Goal: Communication & Community: Ask a question

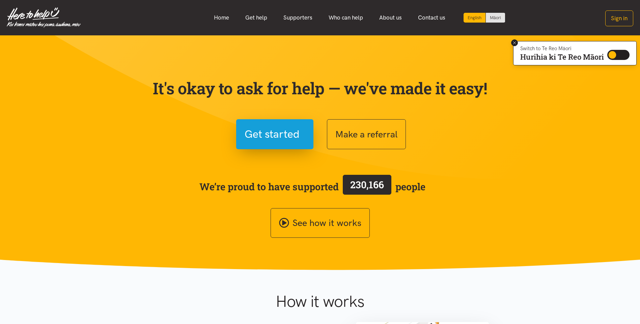
click at [514, 45] on icon at bounding box center [514, 42] width 5 height 5
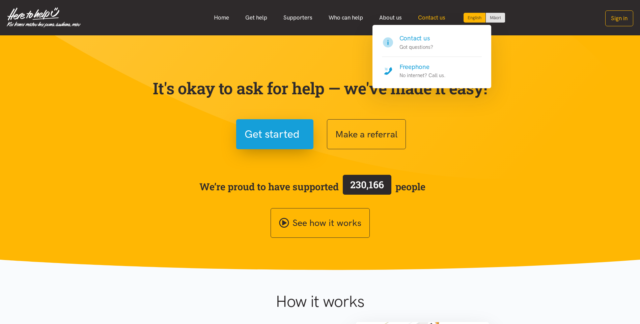
click at [425, 25] on li "Contact us Contact us Got questions?" at bounding box center [431, 17] width 43 height 14
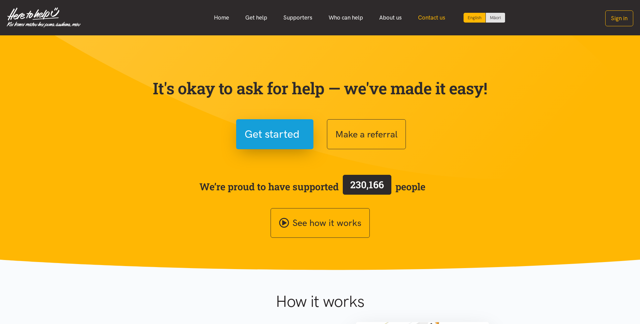
click at [426, 15] on link "Contact us" at bounding box center [431, 17] width 43 height 14
click at [434, 14] on link "Contact us" at bounding box center [431, 17] width 43 height 14
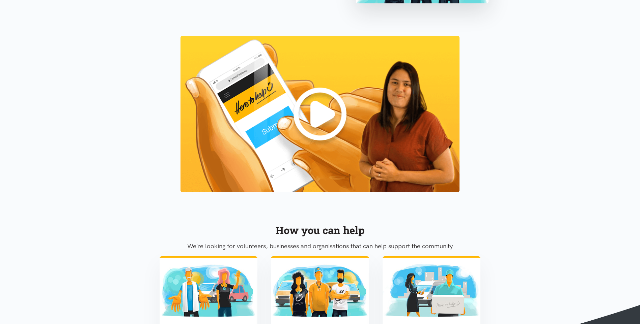
scroll to position [760, 0]
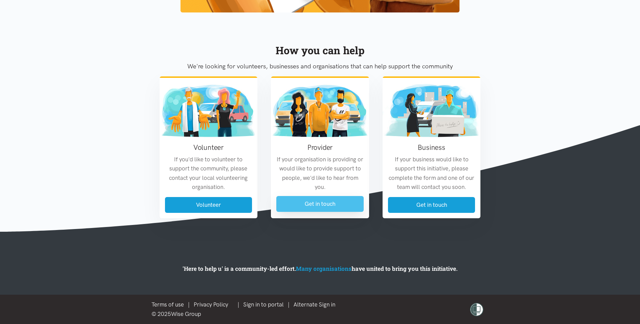
drag, startPoint x: 299, startPoint y: 201, endPoint x: 289, endPoint y: 201, distance: 9.8
click at [299, 201] on link "Get in touch" at bounding box center [319, 204] width 87 height 16
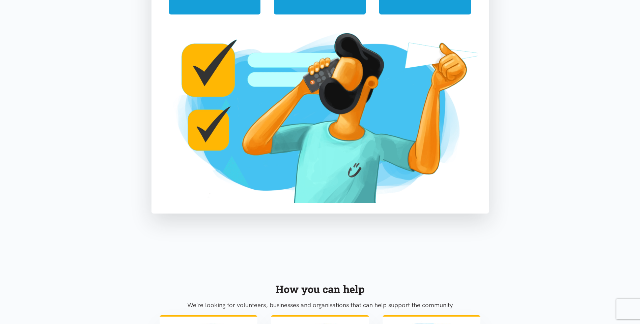
scroll to position [97, 0]
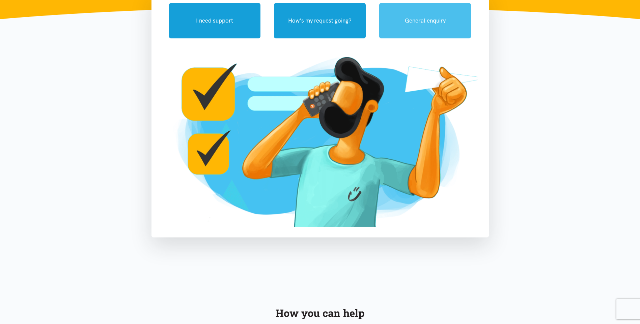
click at [414, 20] on button "General enquiry" at bounding box center [425, 20] width 92 height 35
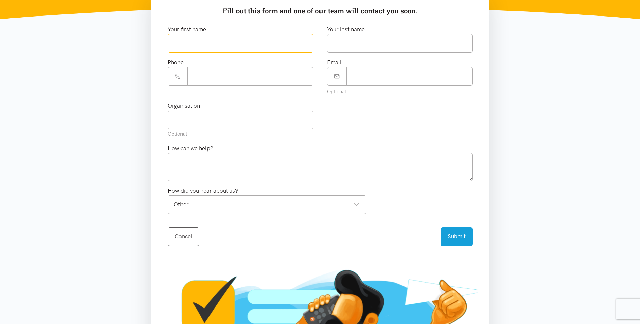
click at [295, 48] on input "text" at bounding box center [241, 43] width 146 height 19
type input "******"
type input "**********"
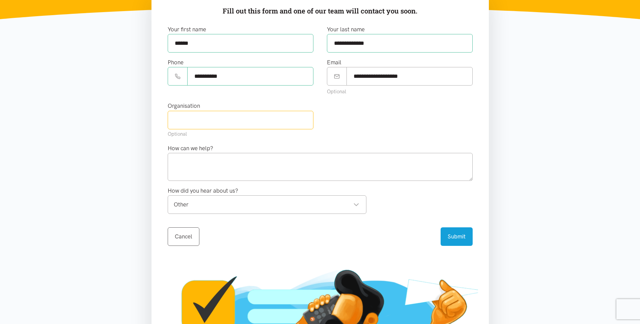
click at [245, 117] on input "text" at bounding box center [241, 120] width 146 height 19
type input "Kirikiriroa Family Services Trust"
click at [263, 164] on textarea at bounding box center [320, 167] width 305 height 28
type textarea "Kia Ora,"
